Goal: Check status: Check status

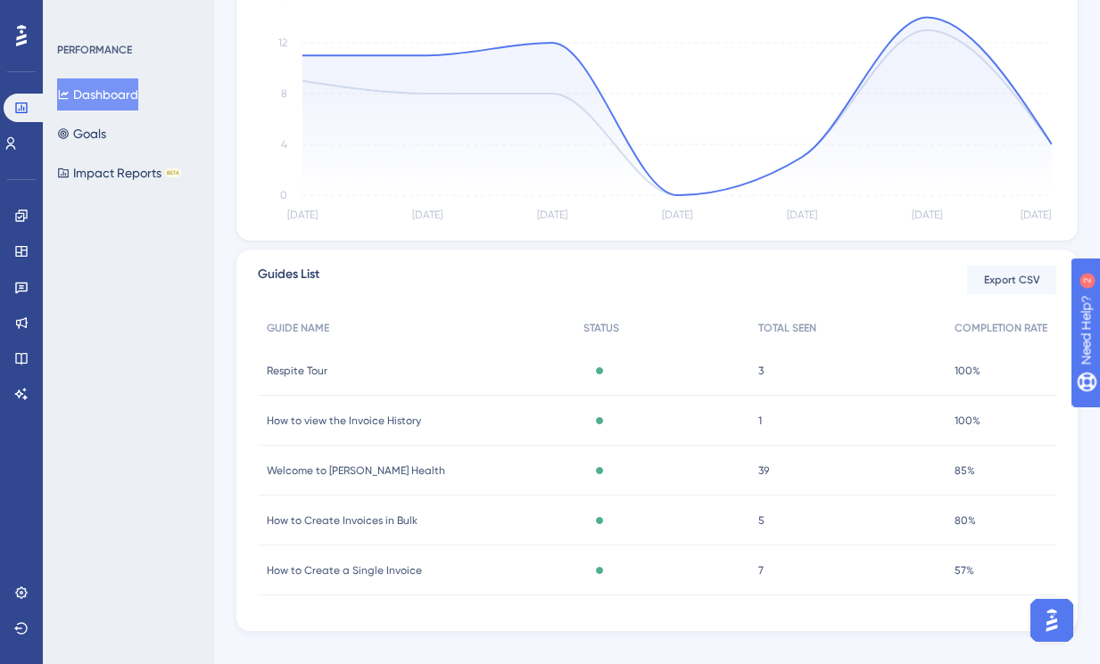
scroll to position [473, 0]
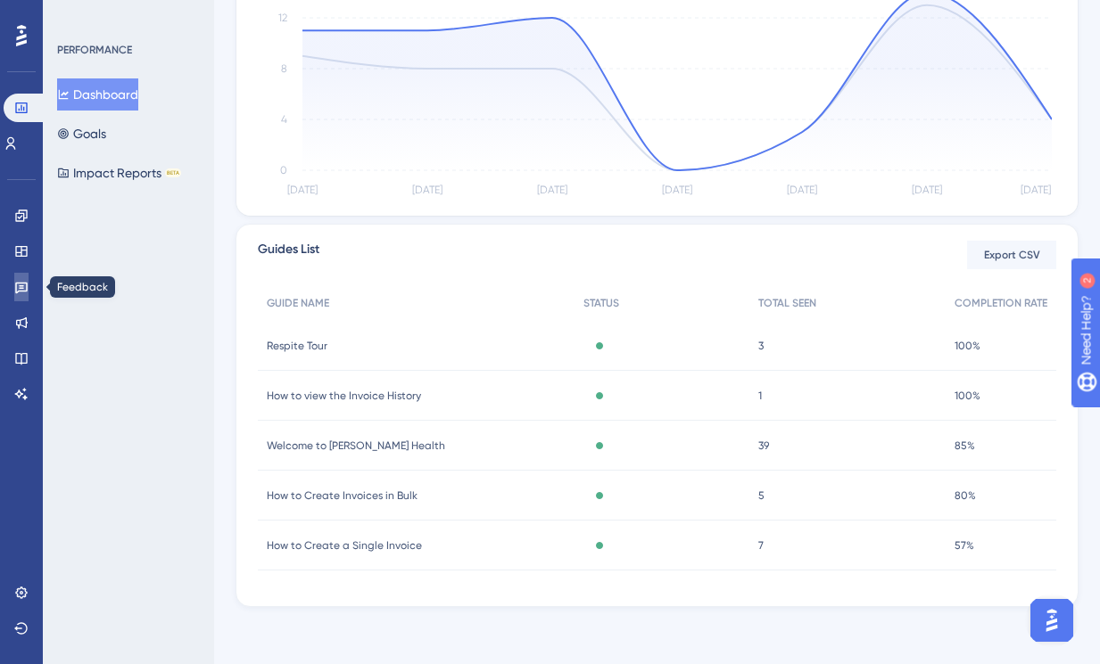
click at [23, 293] on icon at bounding box center [21, 287] width 14 height 14
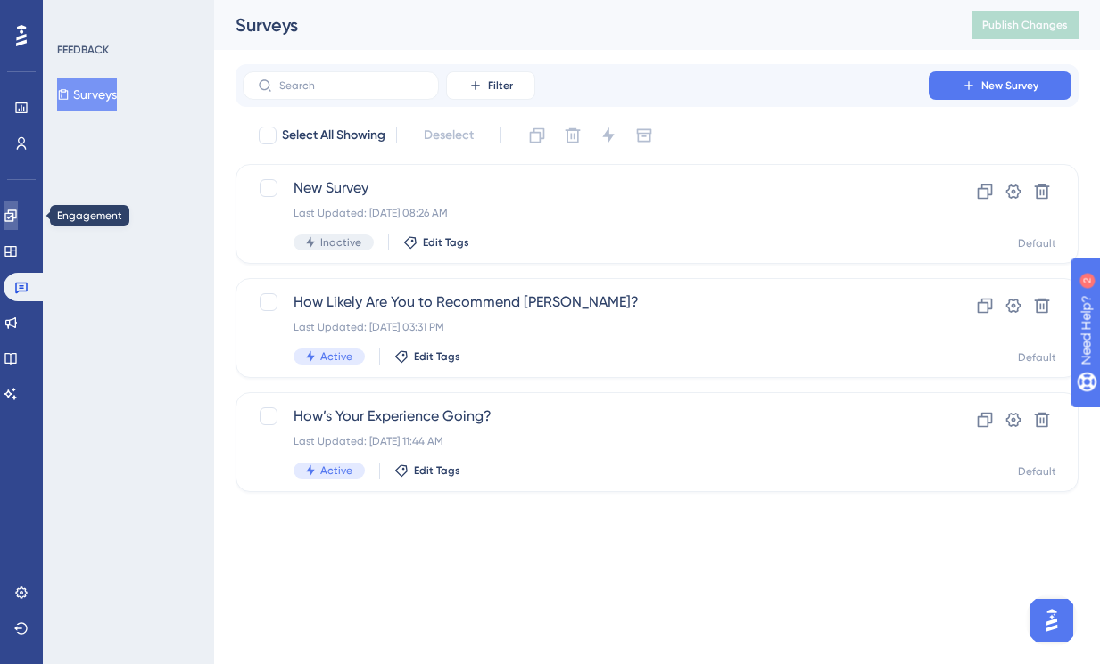
click at [16, 218] on icon at bounding box center [10, 216] width 12 height 12
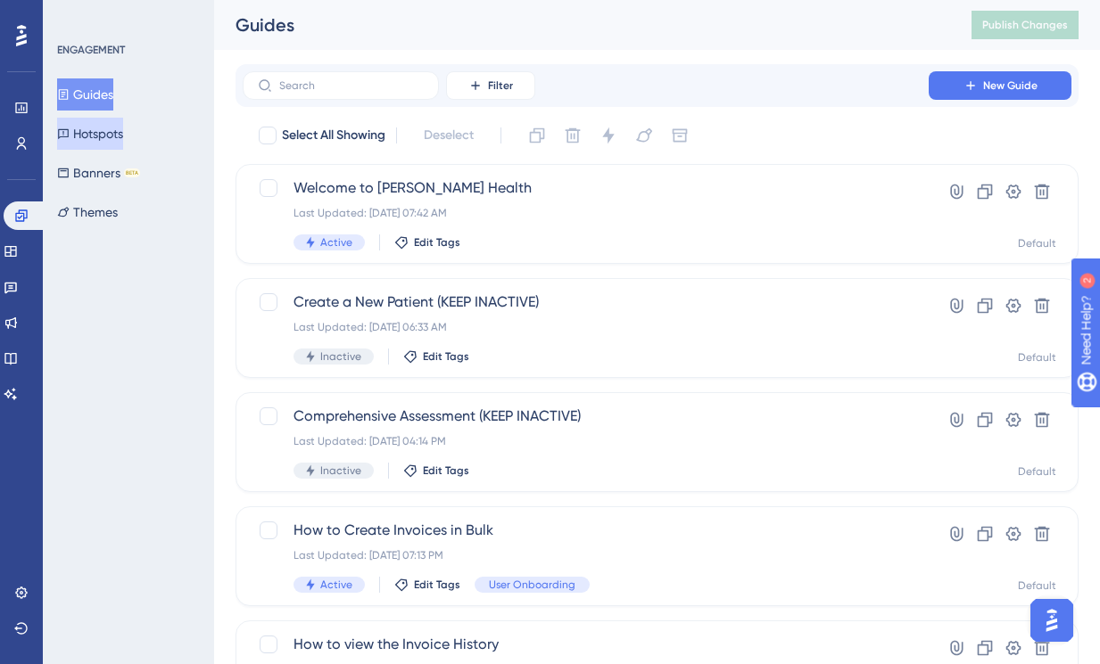
click at [107, 129] on button "Hotspots" at bounding box center [90, 134] width 66 height 32
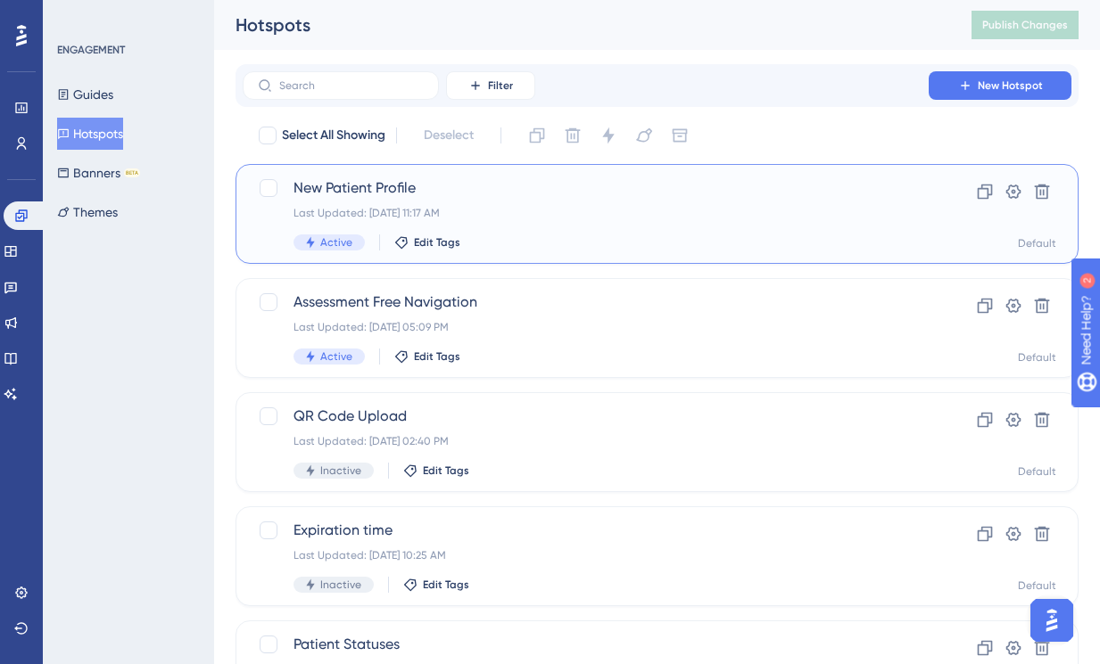
click at [513, 208] on div "Last Updated: [DATE] 11:17 AM" at bounding box center [585, 213] width 584 height 14
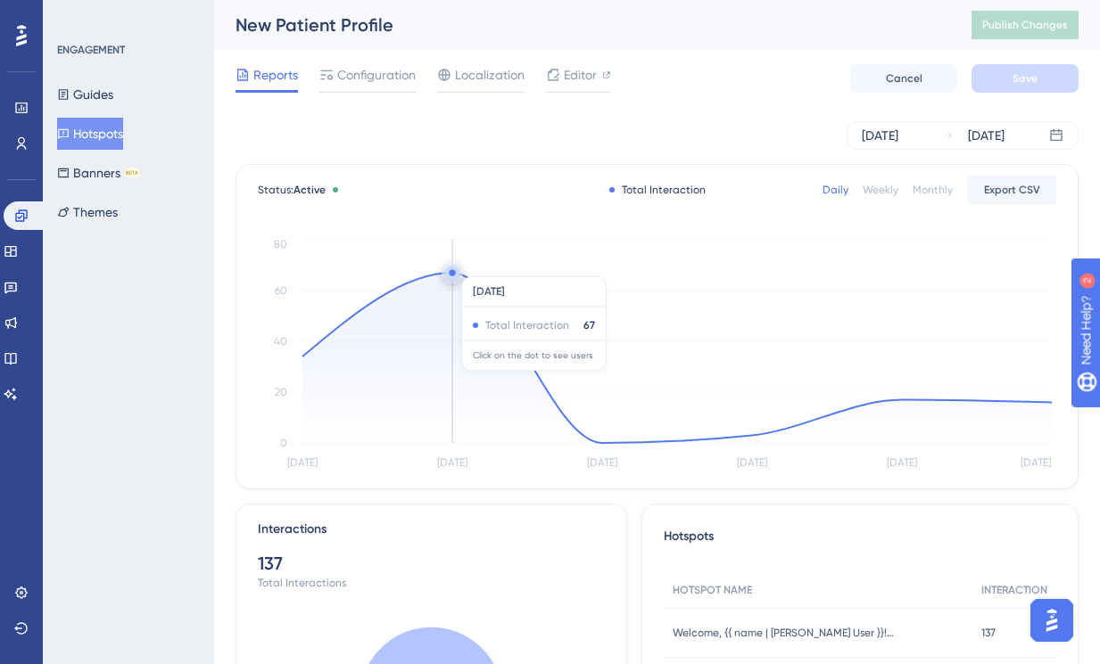
click at [456, 268] on circle at bounding box center [452, 273] width 14 height 14
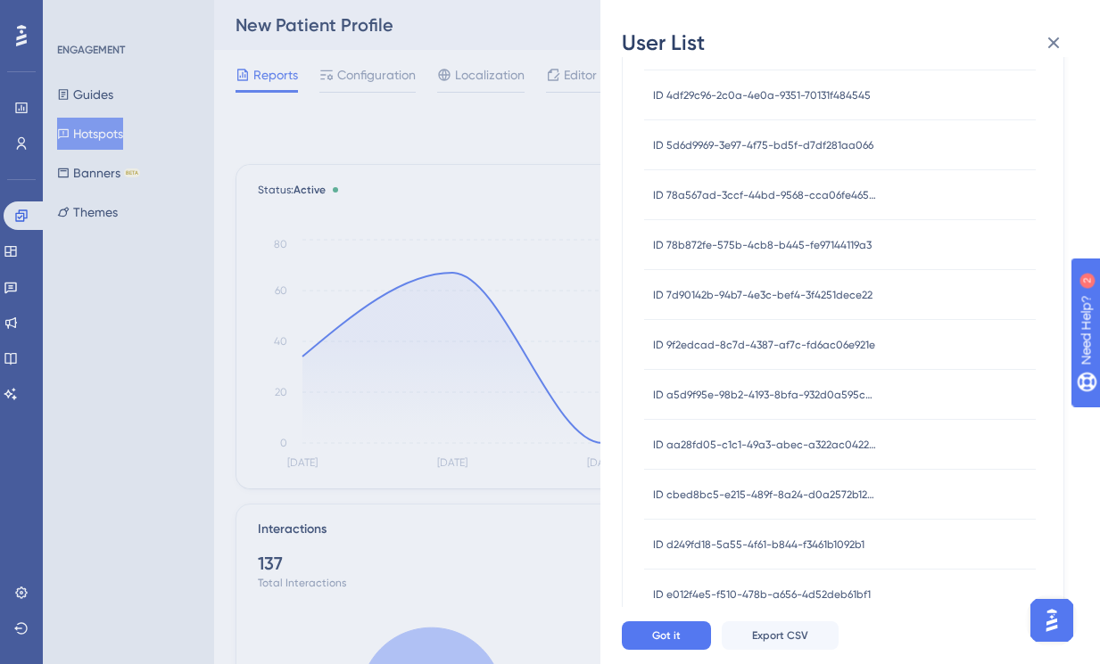
scroll to position [657, 0]
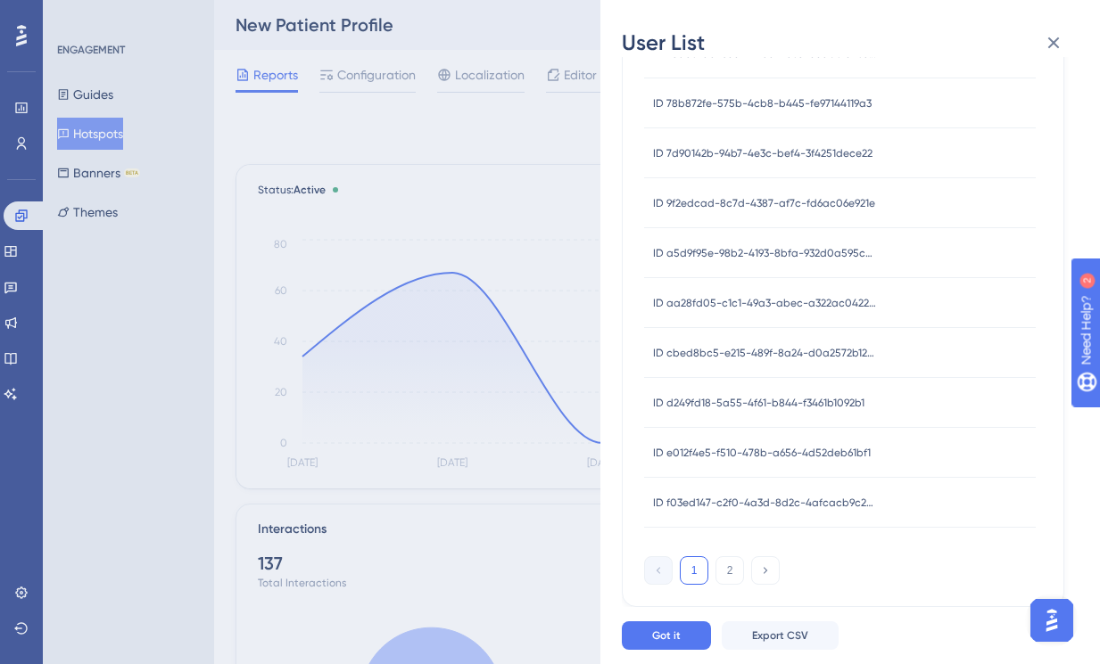
click at [175, 352] on div "User List [DATE] USER ID ID 00084954-23f0-4cd2-a9e1-9901d04b2c8c ID 00084954-23…" at bounding box center [550, 332] width 1100 height 664
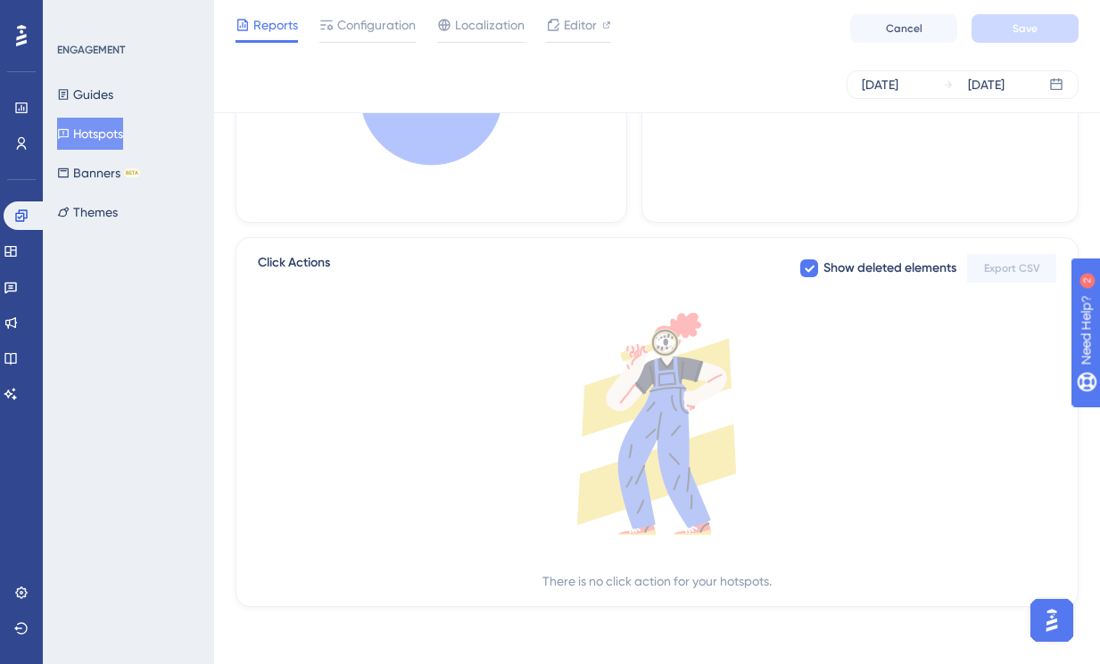
scroll to position [0, 0]
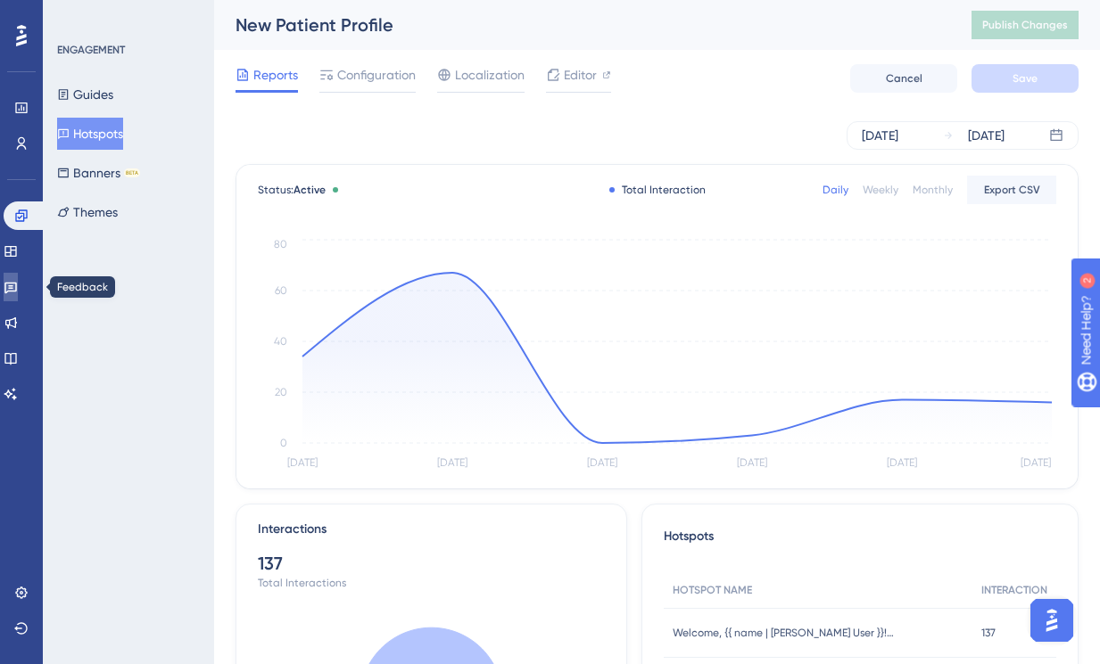
click at [18, 287] on icon at bounding box center [11, 287] width 14 height 14
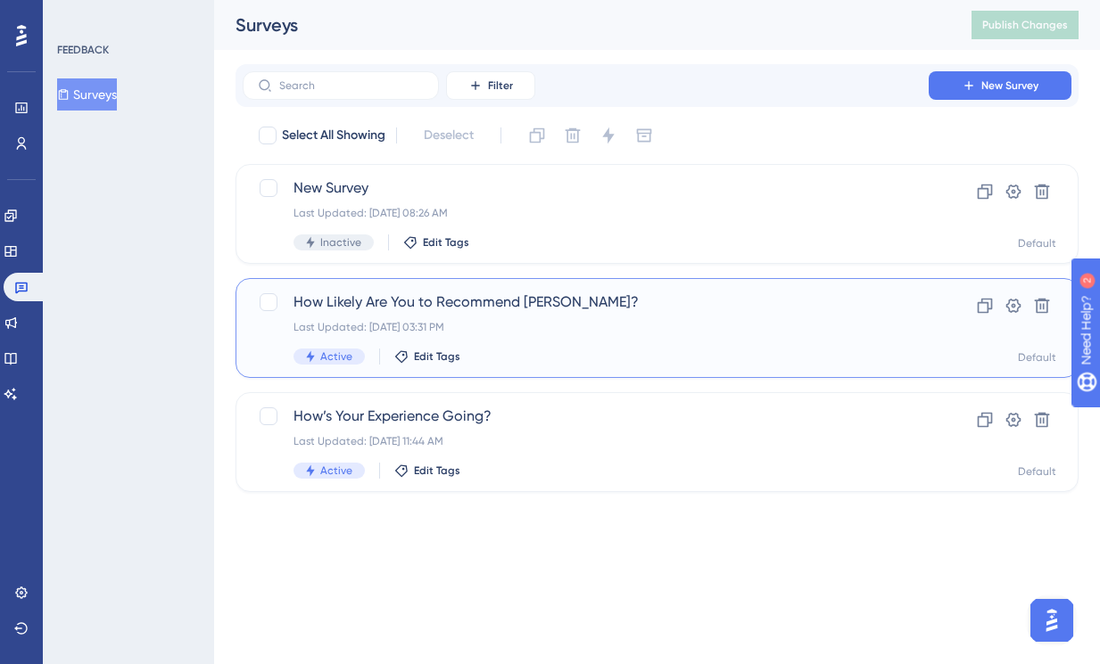
click at [597, 323] on div "Last Updated: [DATE] 03:31 PM" at bounding box center [585, 327] width 584 height 14
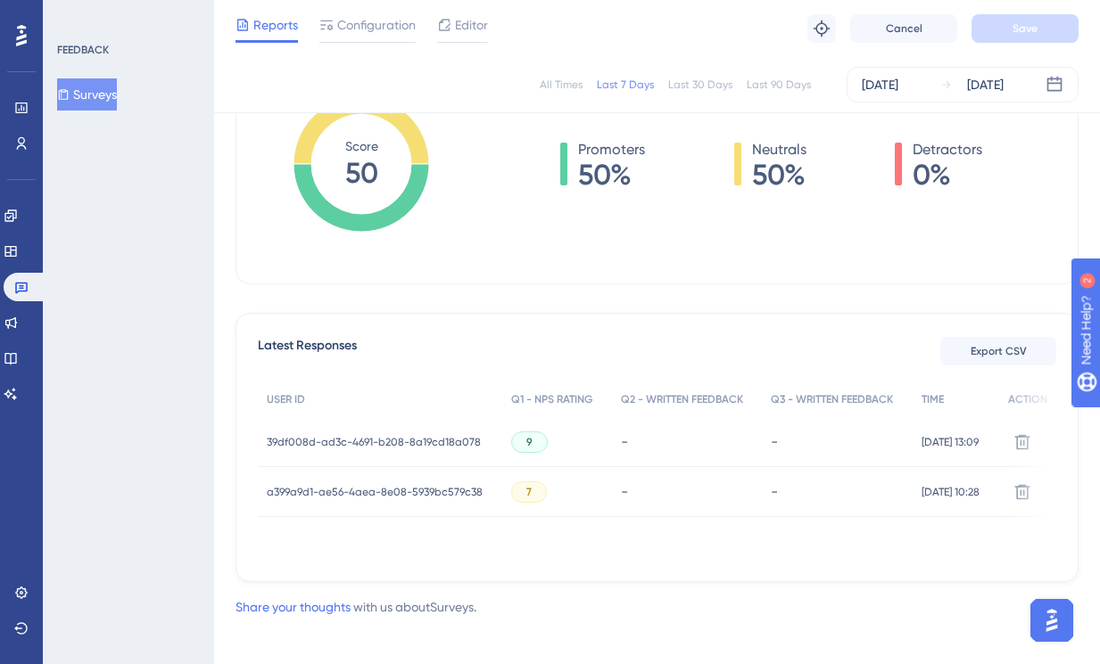
scroll to position [315, 0]
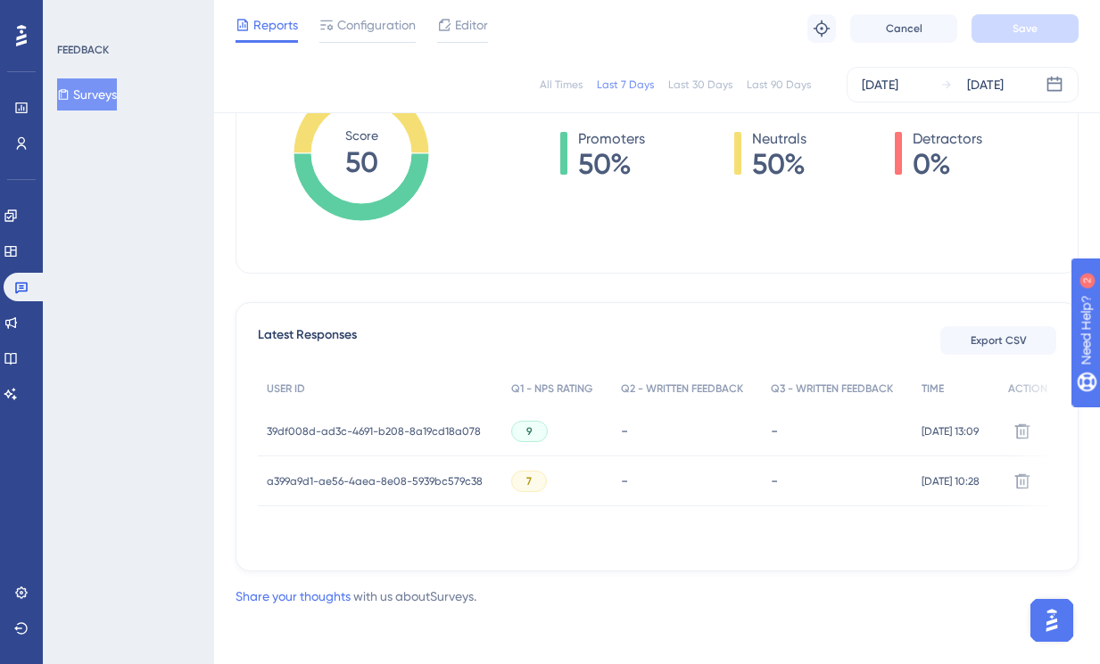
click at [447, 482] on span "a399a9d1-ae56-4aea-8e08-5939bc579c38" at bounding box center [375, 481] width 216 height 14
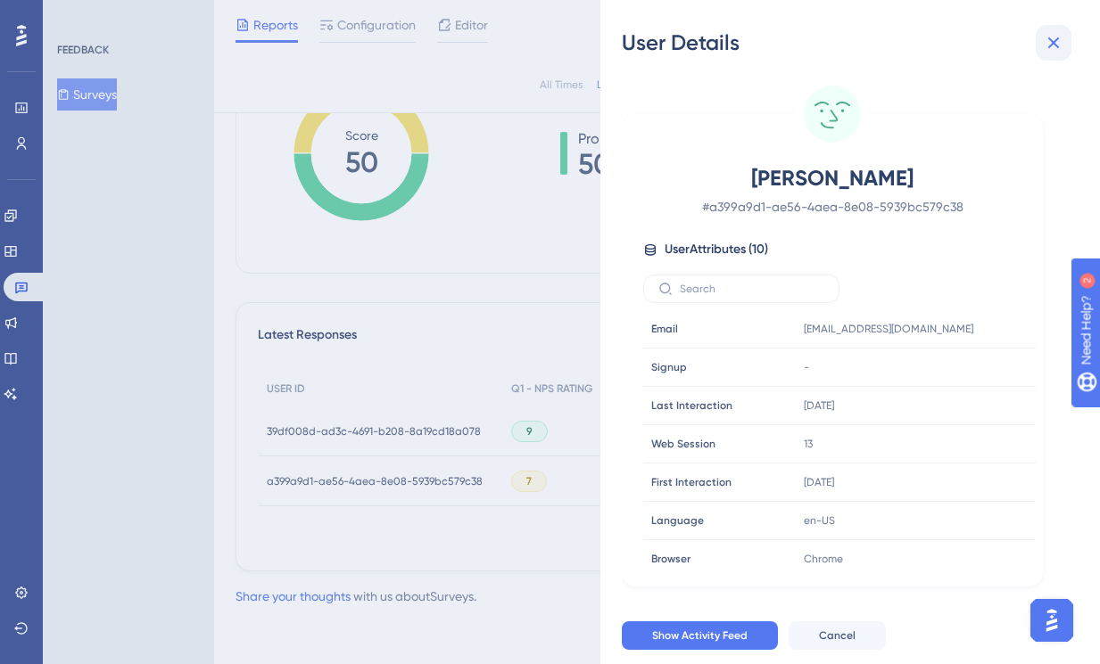
click at [1048, 47] on icon at bounding box center [1054, 43] width 12 height 12
